Goal: Information Seeking & Learning: Understand process/instructions

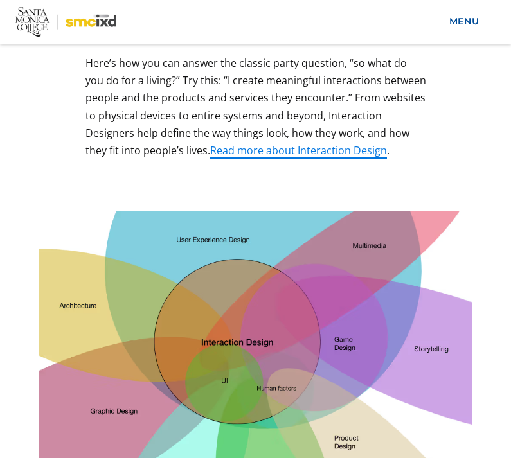
scroll to position [852, 0]
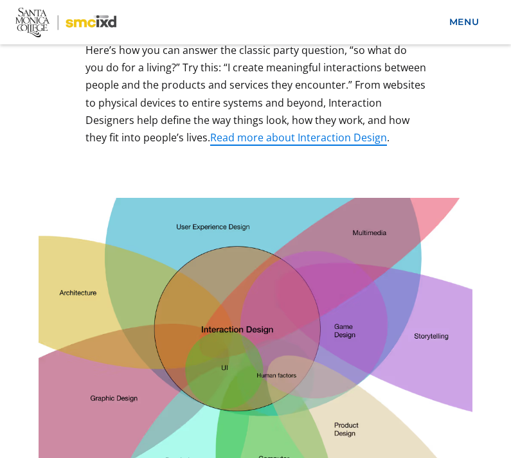
click at [406, 323] on img at bounding box center [256, 345] width 434 height 294
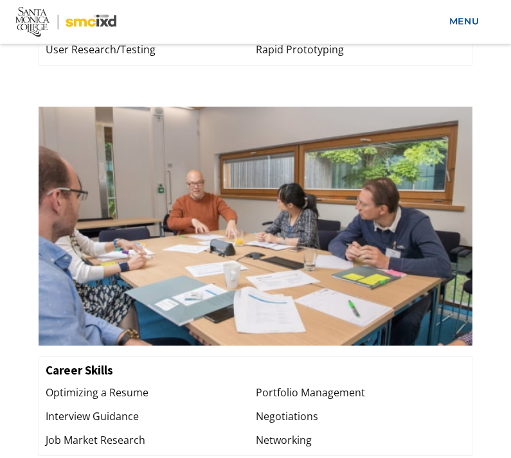
scroll to position [3087, 0]
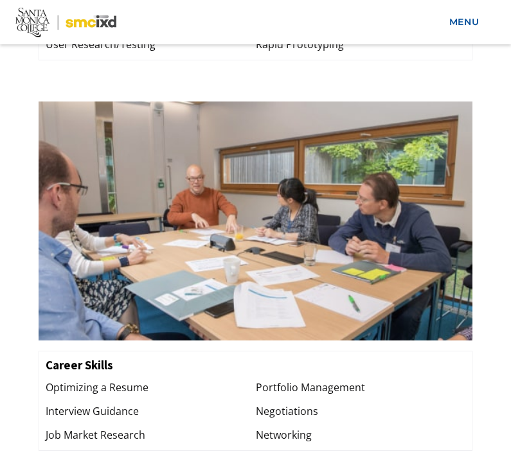
click at [297, 403] on div "Negotiations" at bounding box center [361, 411] width 210 height 17
click at [346, 379] on div "Portfolio Management" at bounding box center [361, 387] width 210 height 17
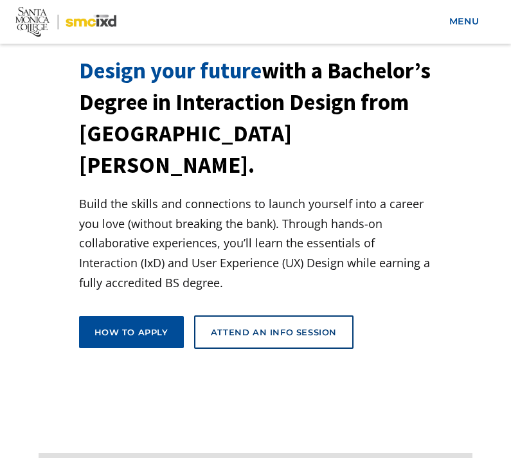
scroll to position [0, 0]
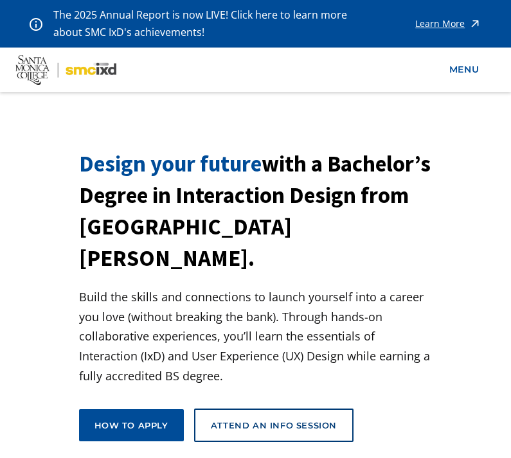
click at [318, 420] on div "Attend an Info Session" at bounding box center [274, 426] width 126 height 12
click at [156, 420] on div "How to apply" at bounding box center [131, 426] width 74 height 12
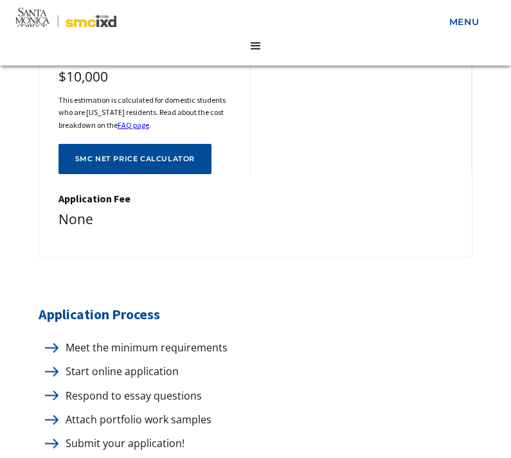
scroll to position [875, 0]
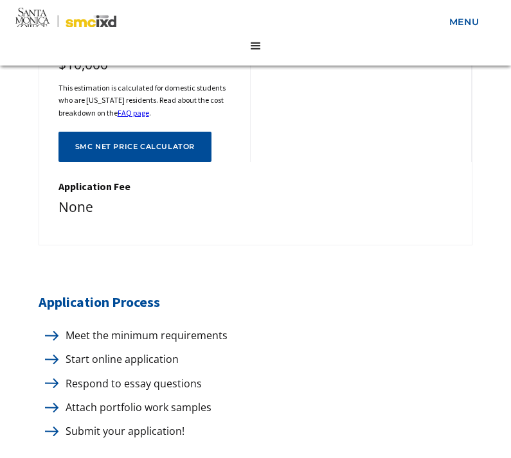
click at [197, 327] on p "Meet the minimum requirements" at bounding box center [143, 335] width 168 height 17
click at [88, 327] on p "Meet the minimum requirements" at bounding box center [143, 335] width 168 height 17
click at [54, 331] on img at bounding box center [51, 336] width 13 height 10
click at [128, 327] on p "Meet the minimum requirements" at bounding box center [143, 335] width 168 height 17
click at [143, 327] on p "Meet the minimum requirements" at bounding box center [143, 335] width 168 height 17
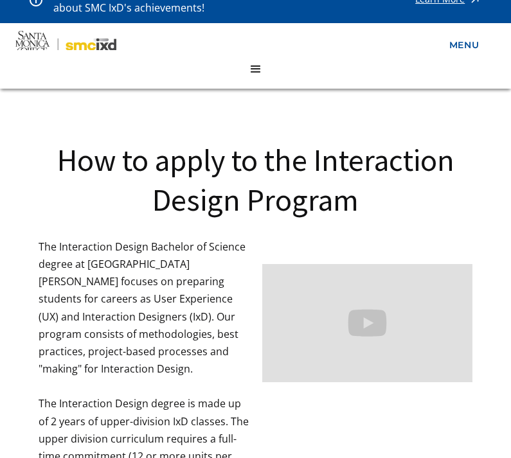
scroll to position [0, 0]
